Goal: Book appointment/travel/reservation

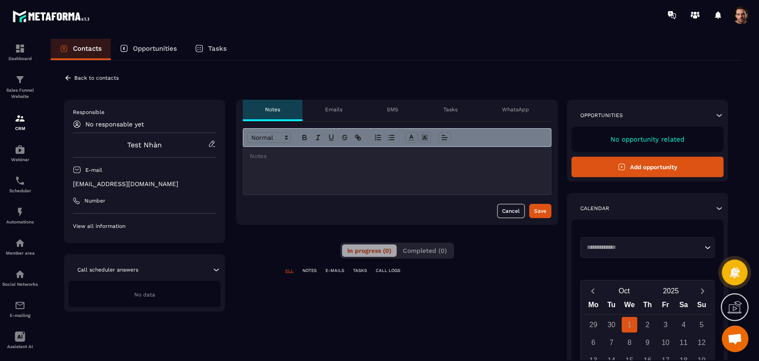
scroll to position [99, 0]
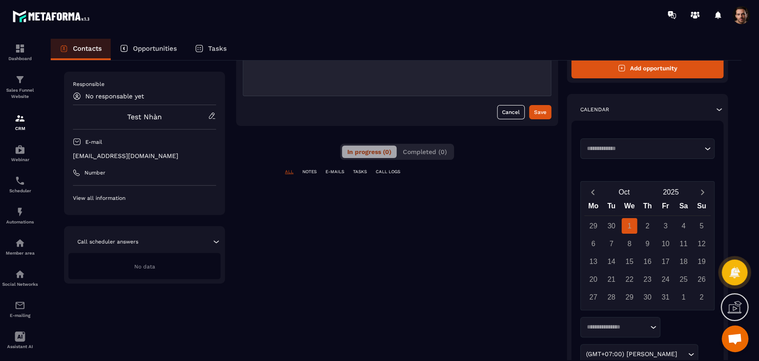
click at [654, 150] on input "Search for option" at bounding box center [643, 148] width 118 height 9
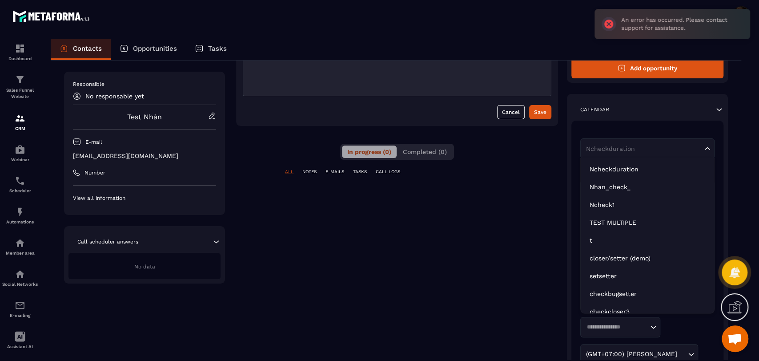
click at [644, 165] on p "Ncheckduration" at bounding box center [648, 169] width 116 height 9
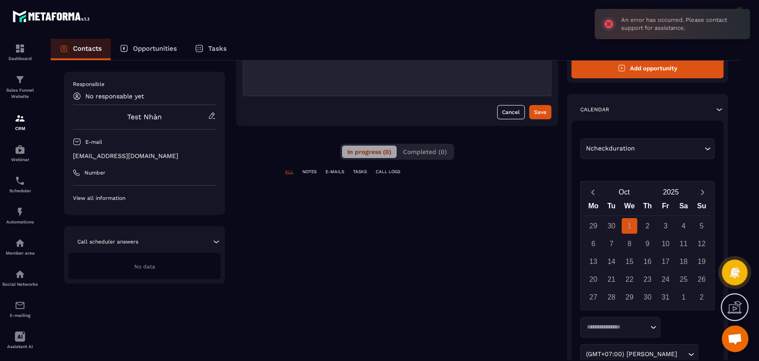
click at [644, 150] on input "Search for option" at bounding box center [669, 149] width 65 height 10
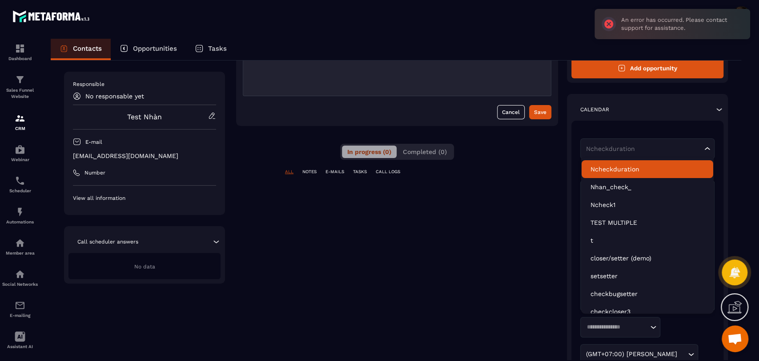
click at [645, 162] on li "Ncheckduration" at bounding box center [648, 169] width 132 height 18
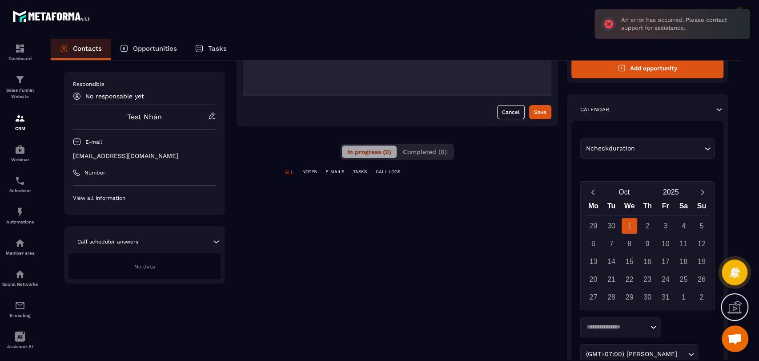
scroll to position [161, 0]
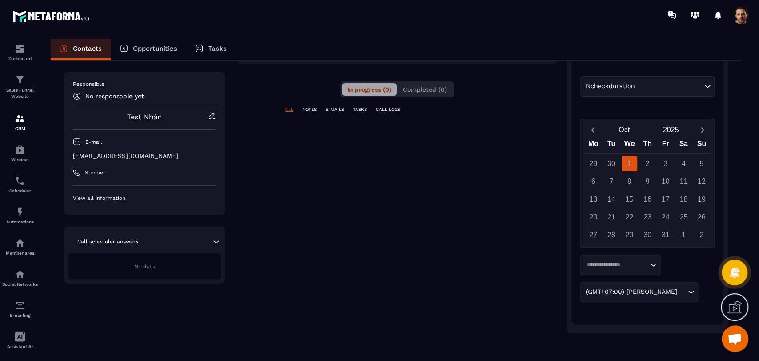
click at [610, 265] on input "Search for option" at bounding box center [616, 264] width 64 height 9
click at [696, 254] on div "Loading... 15 minutes 30 minutes 45 minutes 1 hour 2 hours (GMT+07:00) [PERSON_…" at bounding box center [647, 278] width 134 height 48
click at [699, 131] on icon "Next month" at bounding box center [702, 129] width 9 height 9
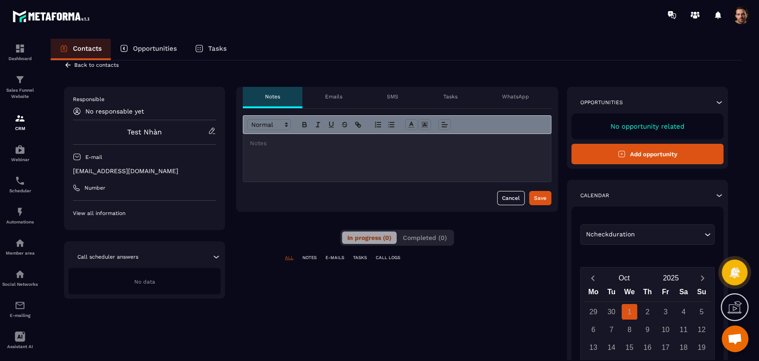
scroll to position [0, 0]
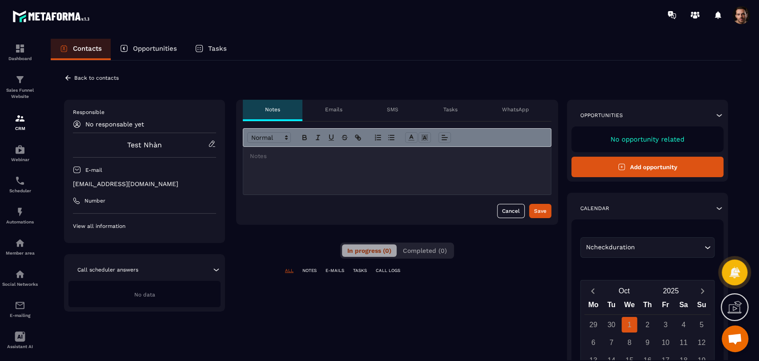
click at [66, 84] on div "**********" at bounding box center [396, 290] width 691 height 460
click at [66, 76] on icon at bounding box center [67, 77] width 5 height 5
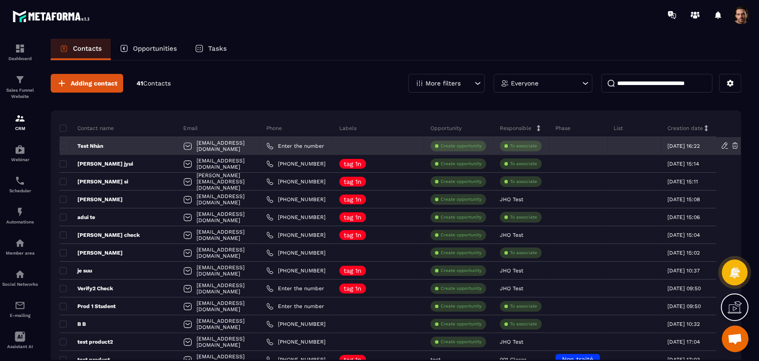
click at [86, 145] on p "Test Nhàn" at bounding box center [82, 145] width 44 height 7
